Goal: Information Seeking & Learning: Learn about a topic

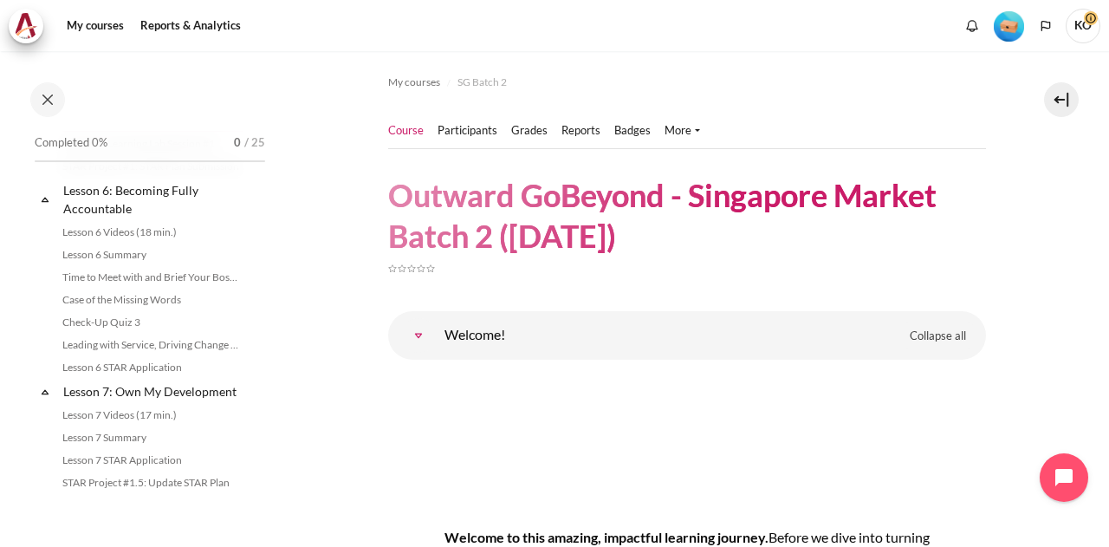
scroll to position [858, 0]
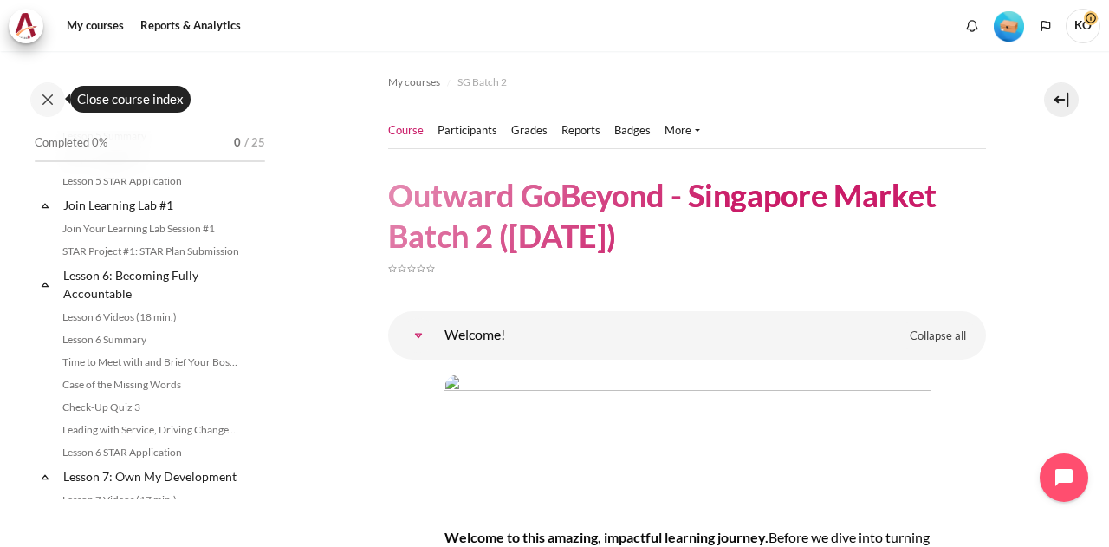
click at [45, 94] on button at bounding box center [47, 99] width 35 height 35
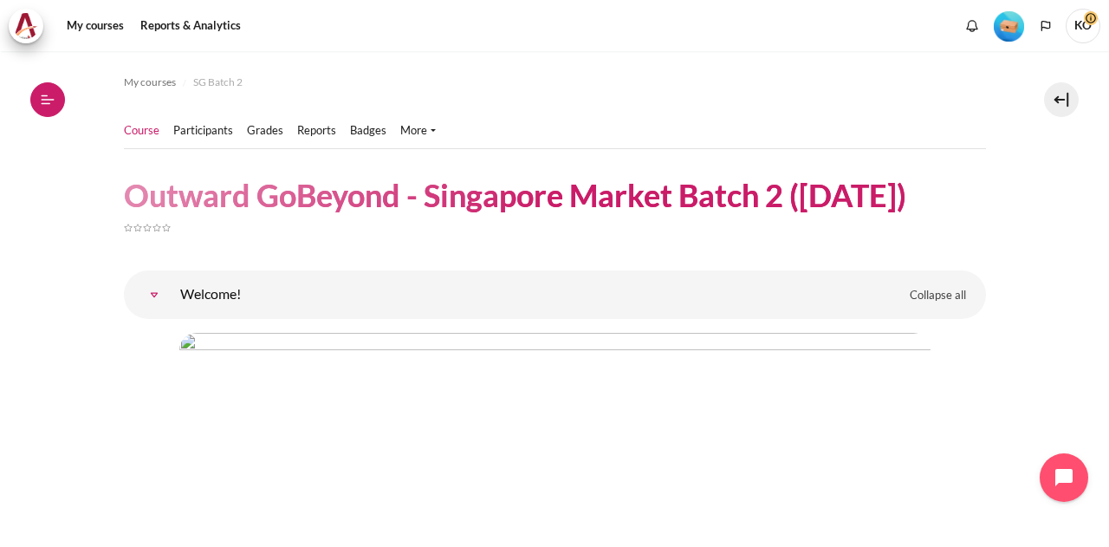
click at [39, 92] on button "Open course index" at bounding box center [47, 99] width 35 height 35
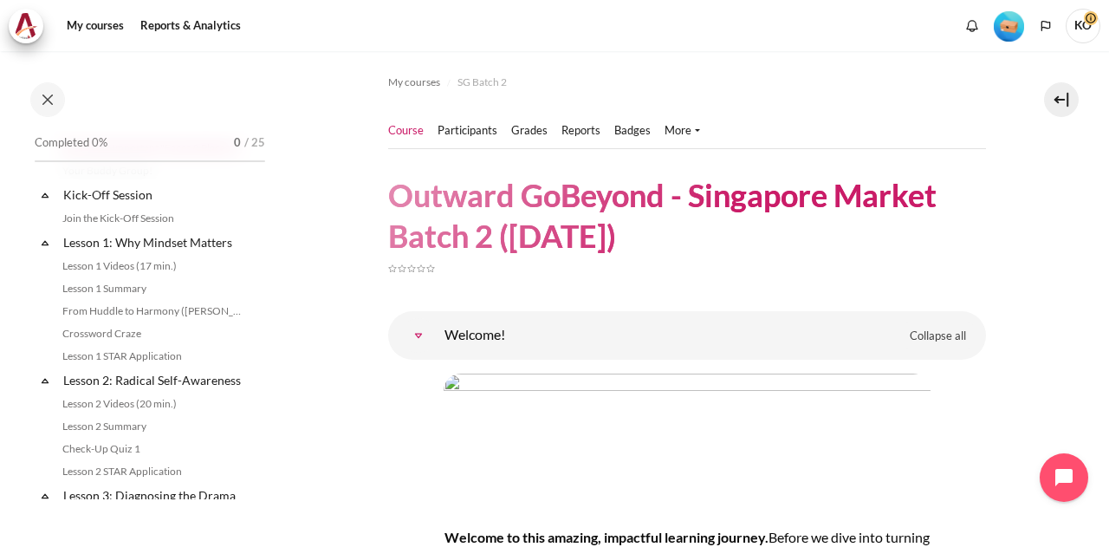
scroll to position [0, 0]
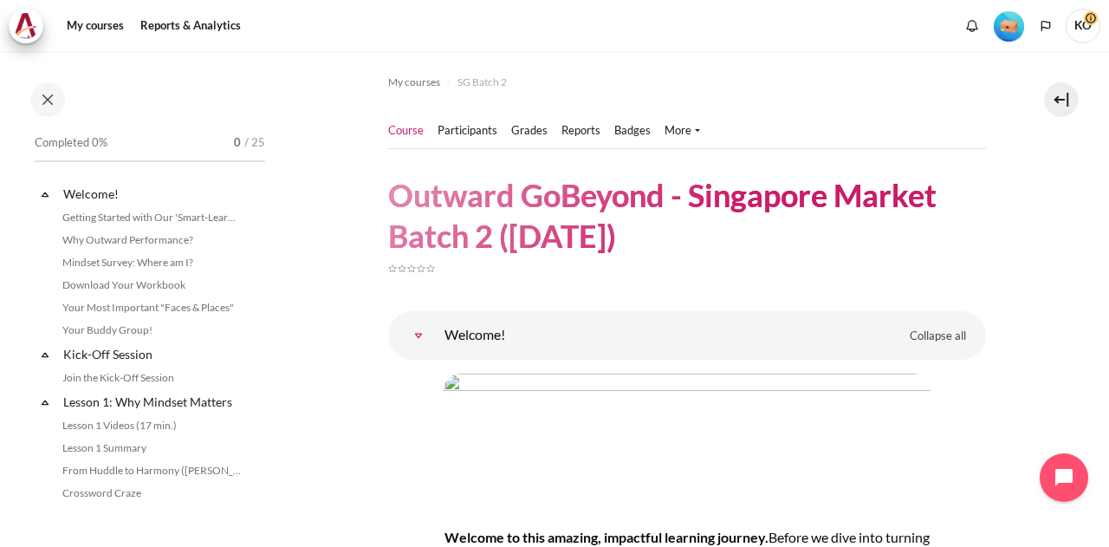
click at [61, 101] on button at bounding box center [47, 99] width 35 height 35
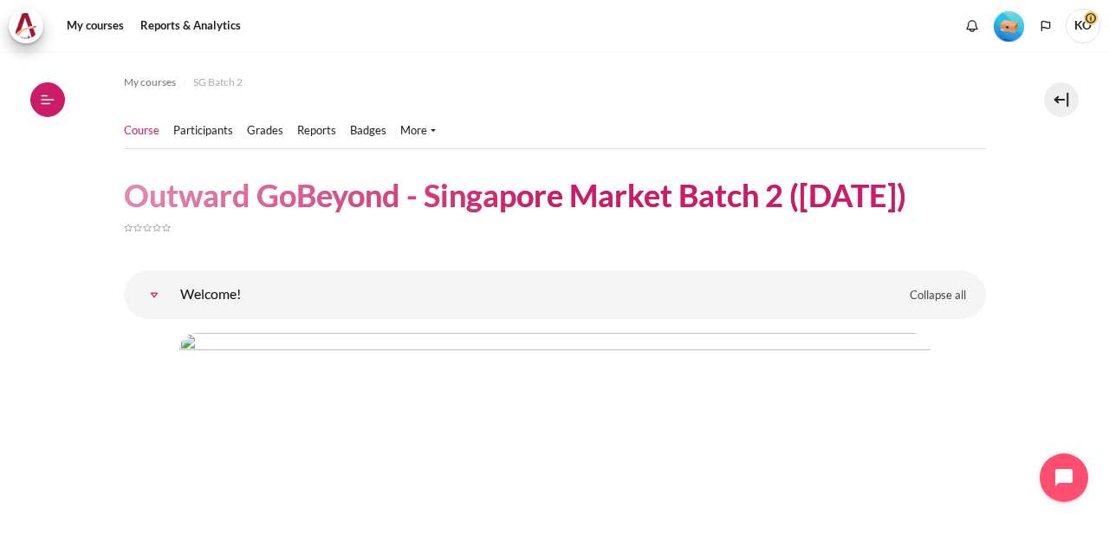
click at [47, 96] on icon at bounding box center [48, 100] width 16 height 16
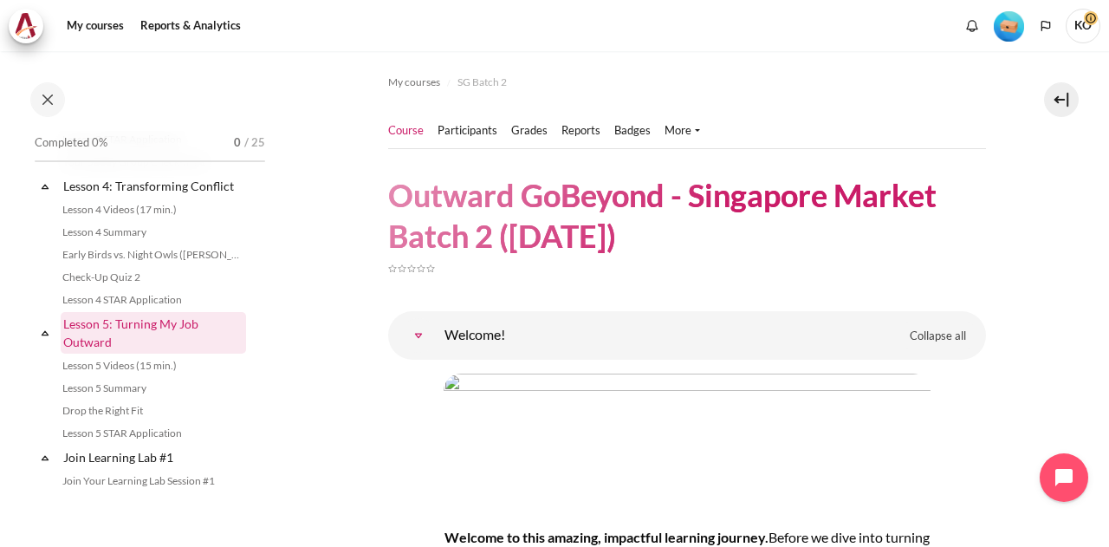
scroll to position [693, 0]
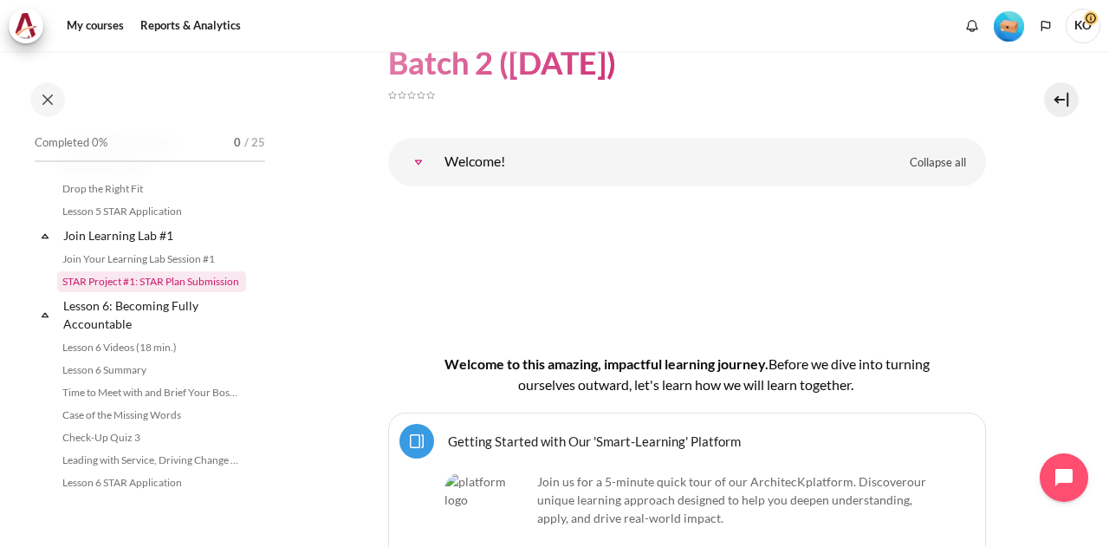
scroll to position [866, 0]
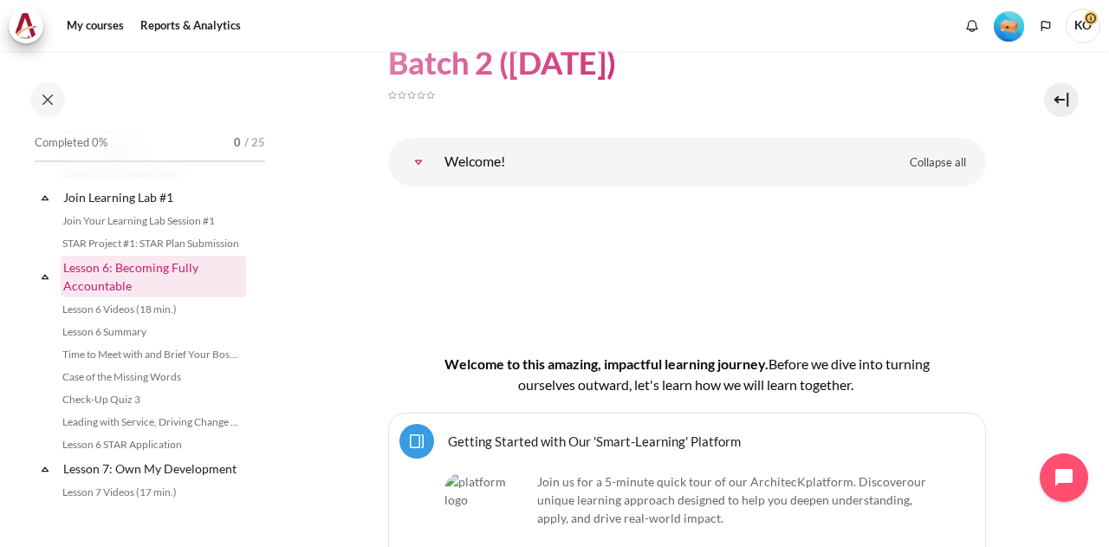
click at [102, 297] on link "Lesson 6: Becoming Fully Accountable" at bounding box center [153, 277] width 185 height 42
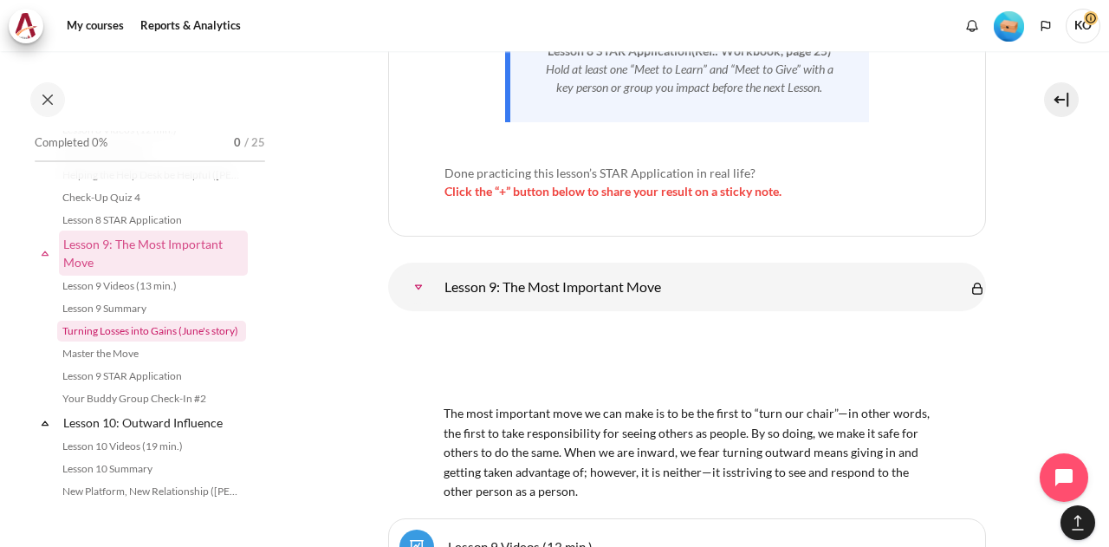
scroll to position [1271, 0]
